Goal: Transaction & Acquisition: Purchase product/service

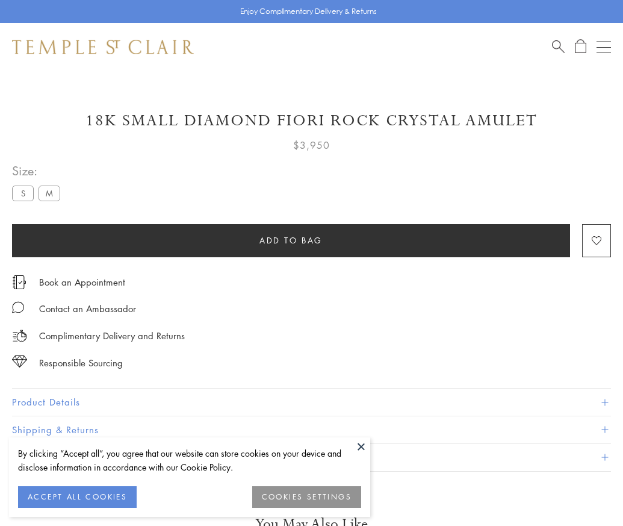
click at [291, 240] on span "Add to bag" at bounding box center [291, 240] width 63 height 13
